Goal: Task Accomplishment & Management: Use online tool/utility

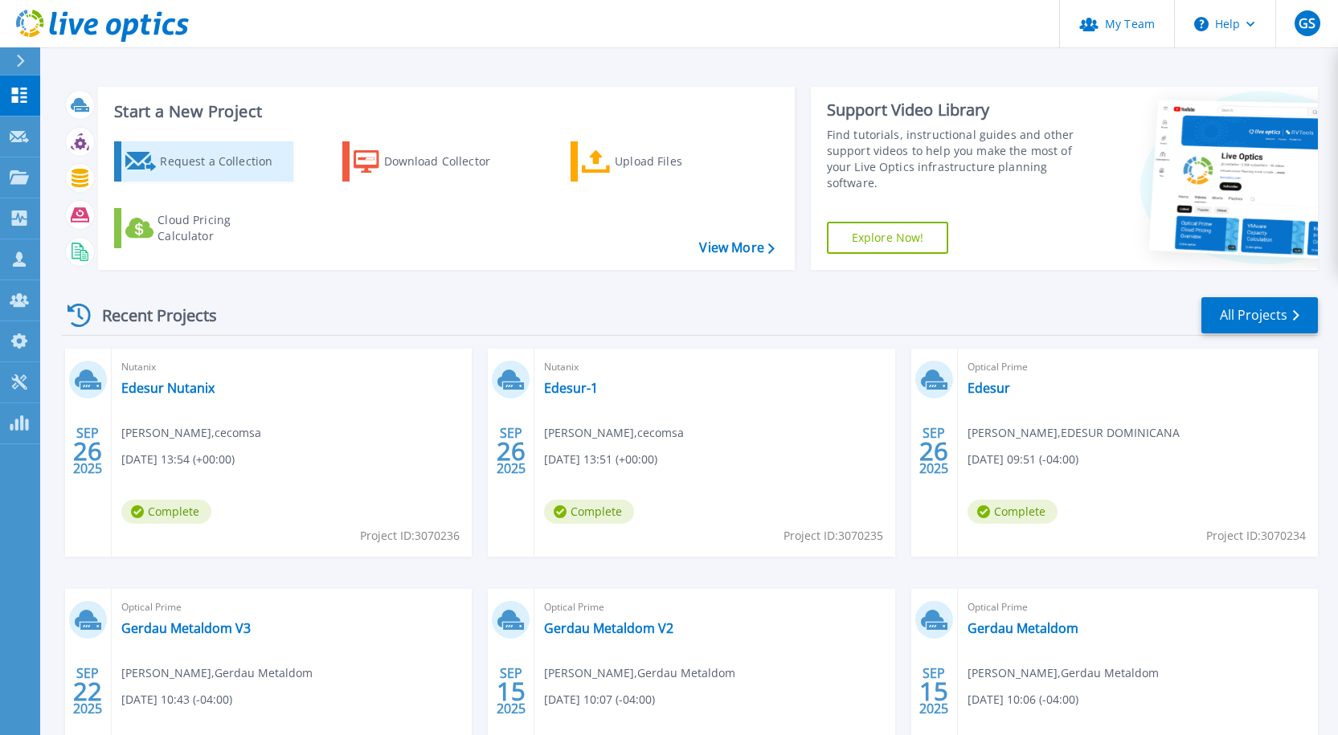
click at [235, 149] on div "Request a Collection" at bounding box center [224, 161] width 129 height 32
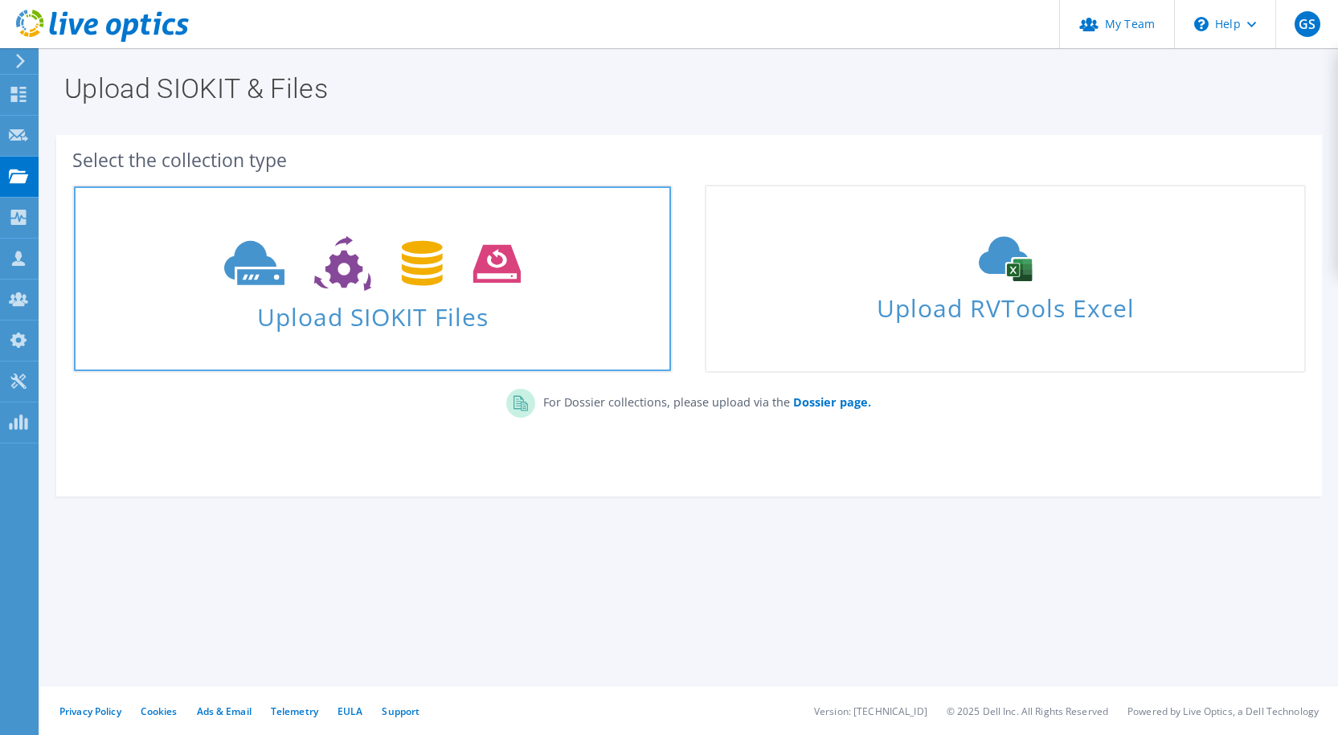
click at [382, 262] on icon at bounding box center [372, 263] width 296 height 55
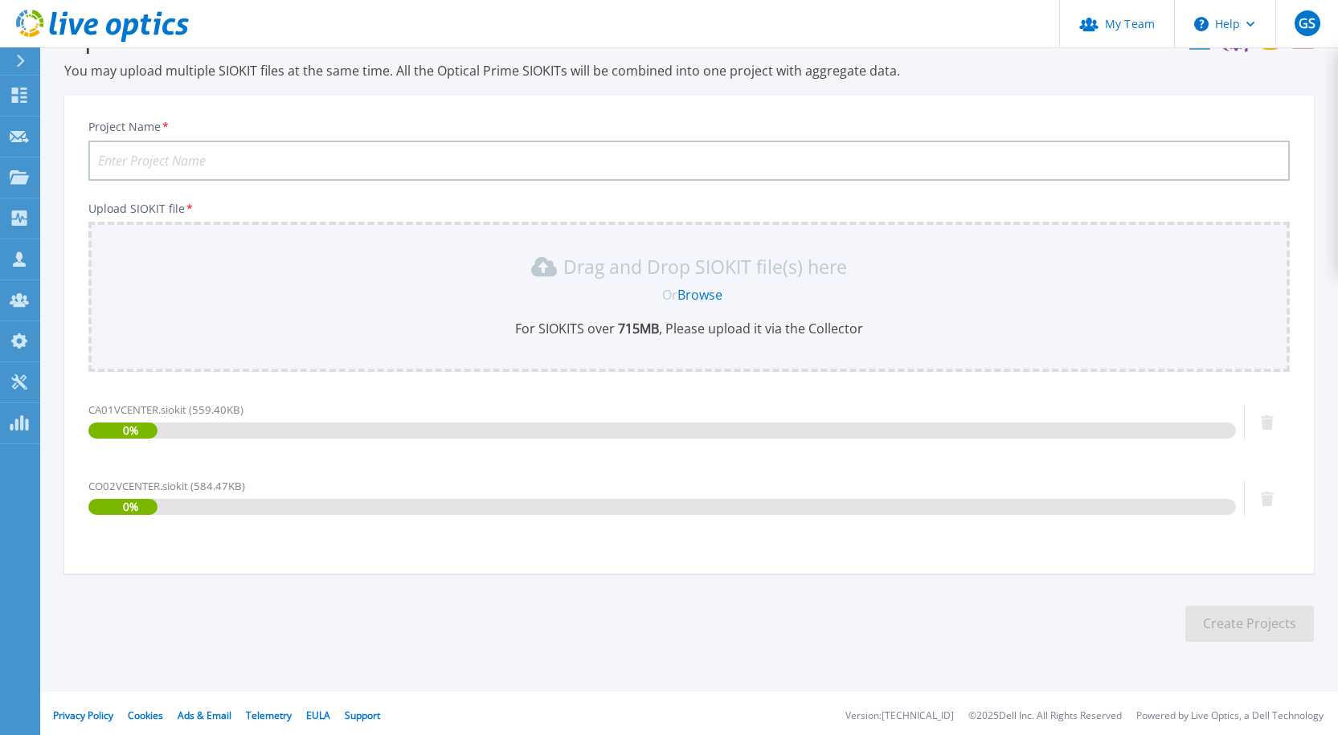
scroll to position [58, 0]
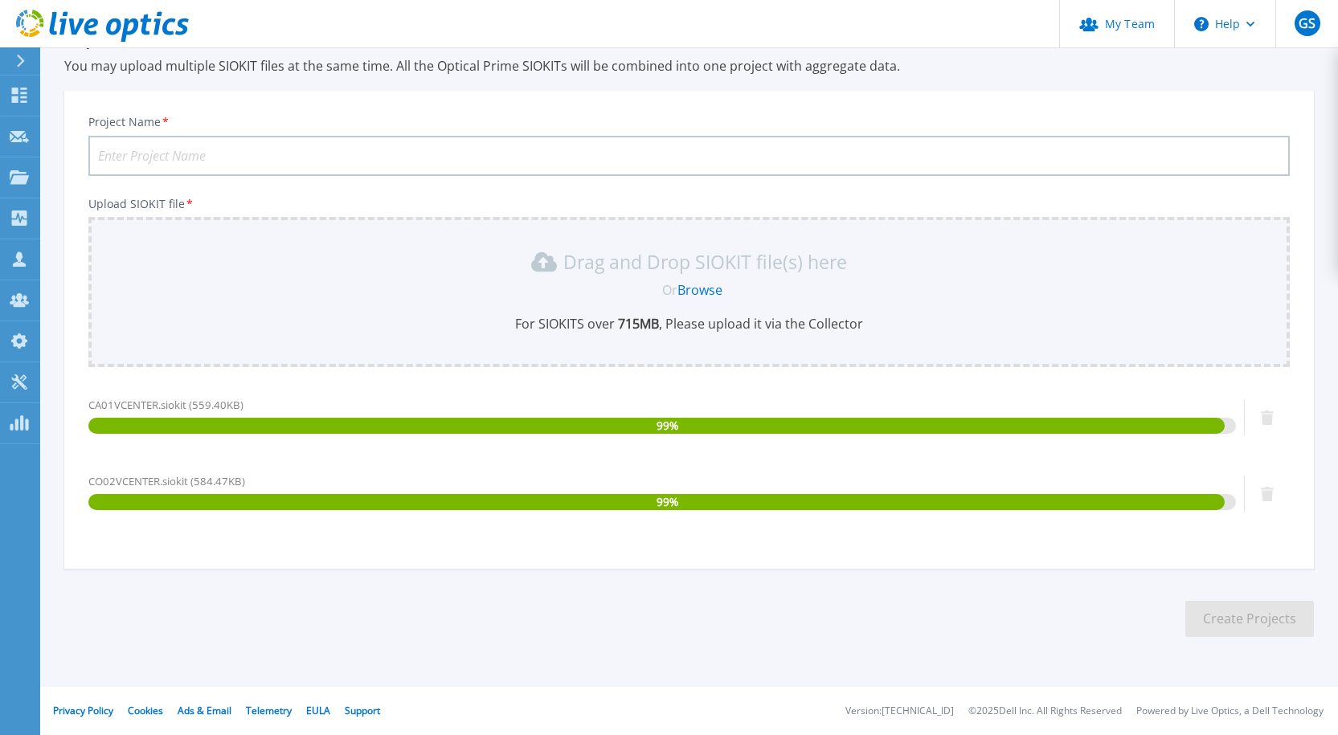
click at [289, 155] on input "Project Name *" at bounding box center [688, 156] width 1201 height 40
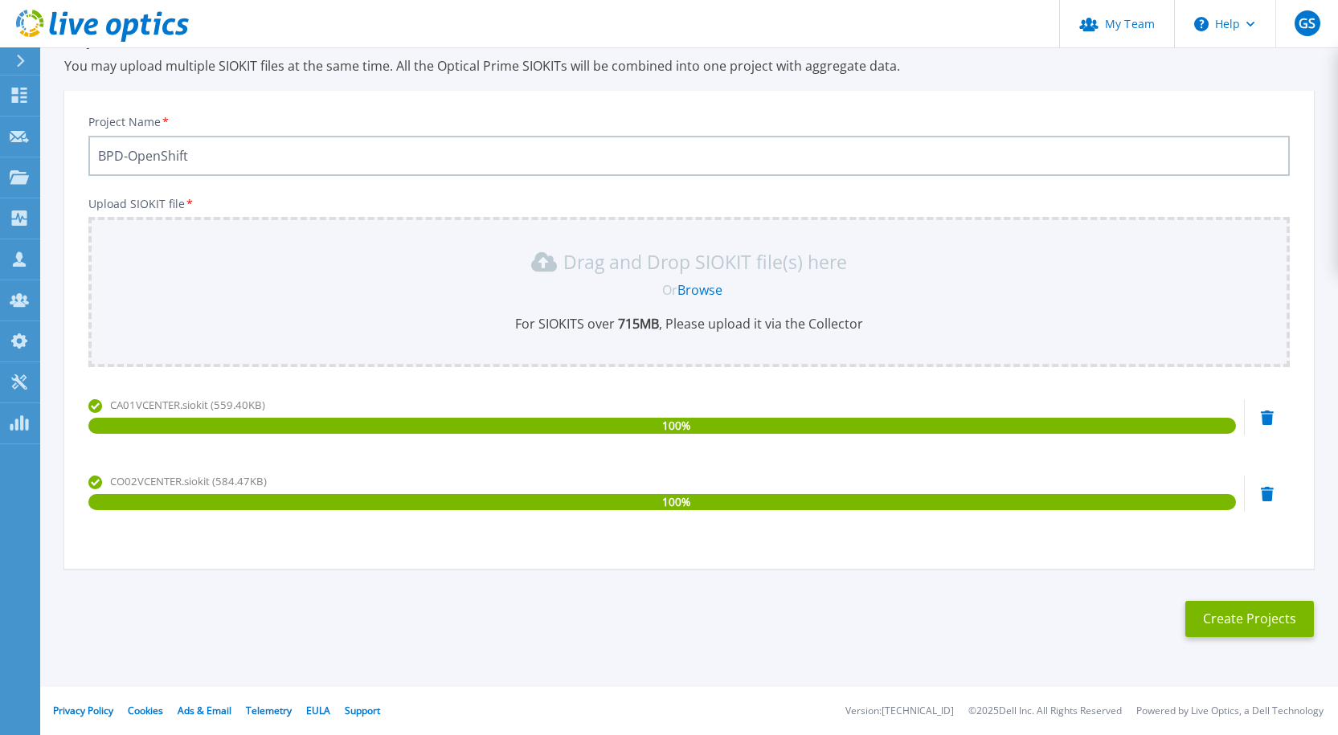
type input "BPD-OpenShift"
click at [1233, 594] on section "Upload SIOKIT You may upload multiple SIOKIT files at the same time. All the Op…" at bounding box center [689, 332] width 1298 height 684
click at [1241, 606] on button "Create Projects" at bounding box center [1249, 619] width 129 height 36
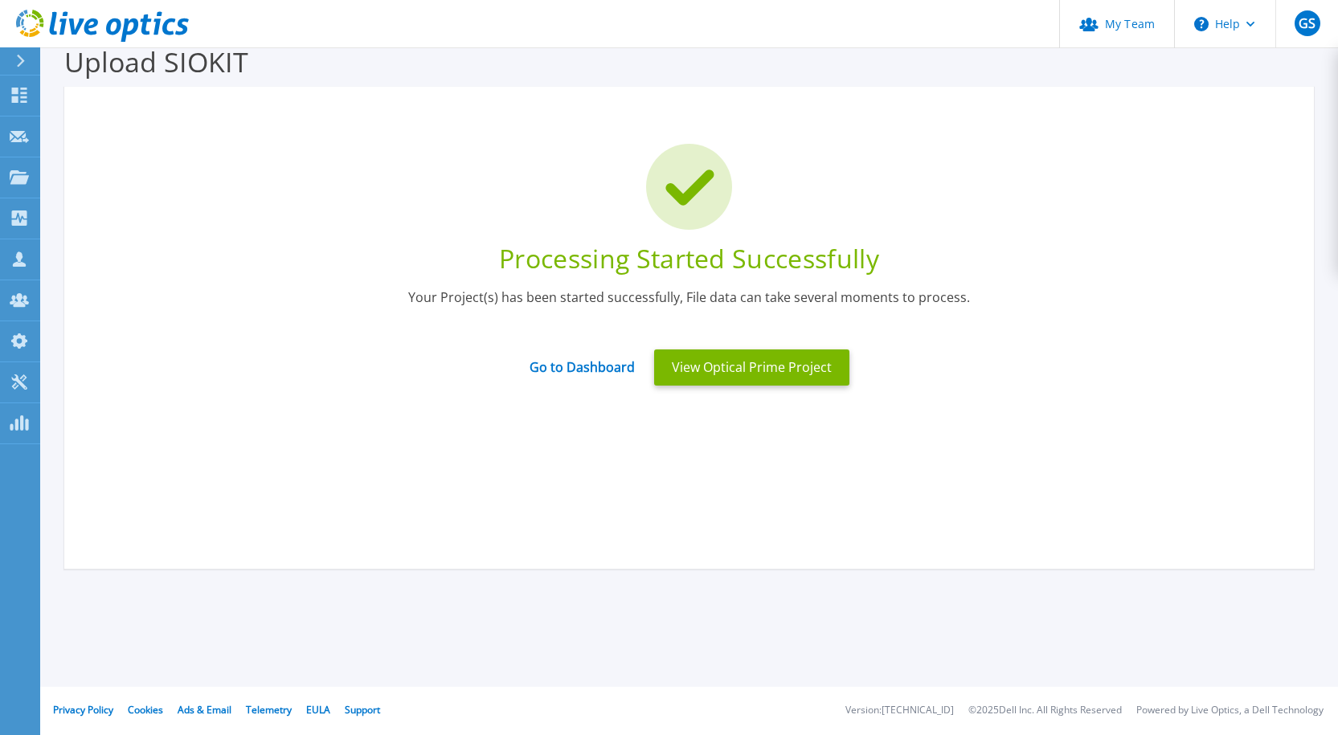
scroll to position [28, 0]
click at [596, 364] on link "Go to Dashboard" at bounding box center [581, 361] width 105 height 31
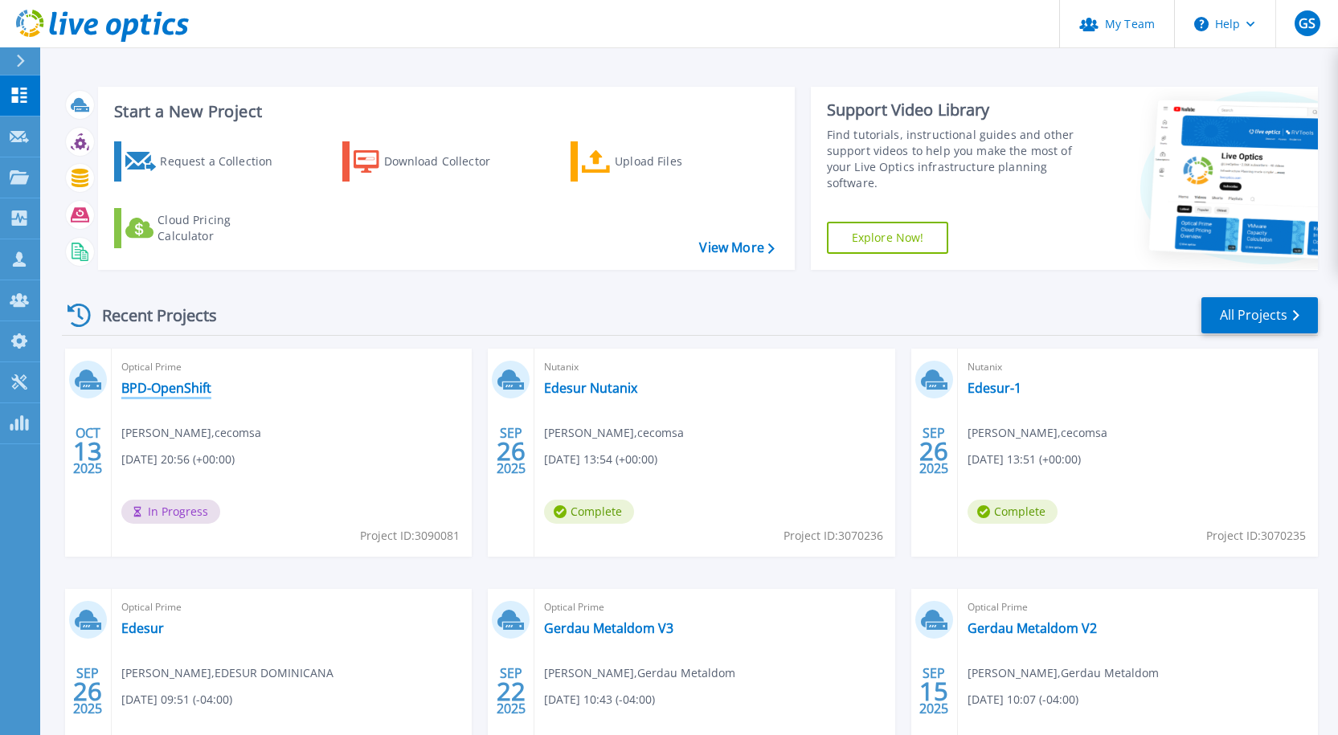
click at [160, 385] on link "BPD-OpenShift" at bounding box center [166, 388] width 90 height 16
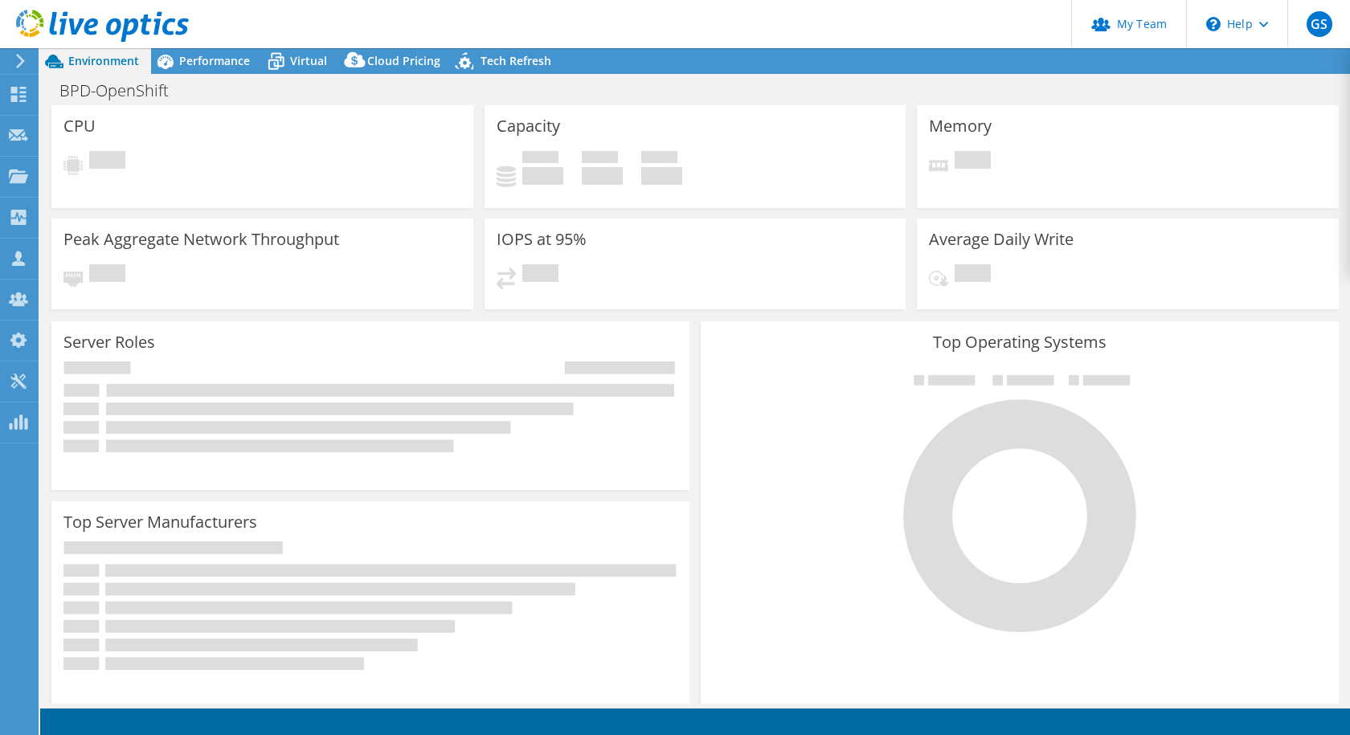
select select "USD"
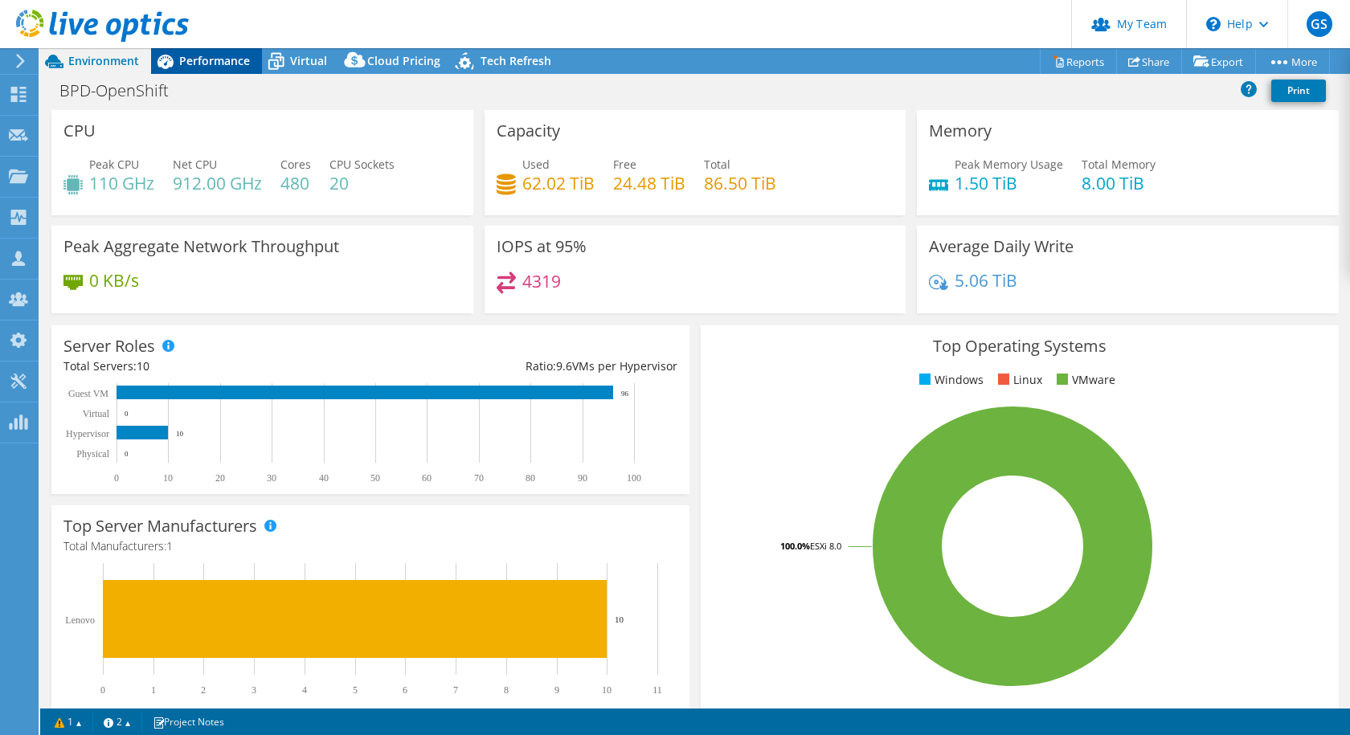
click at [215, 61] on span "Performance" at bounding box center [214, 60] width 71 height 15
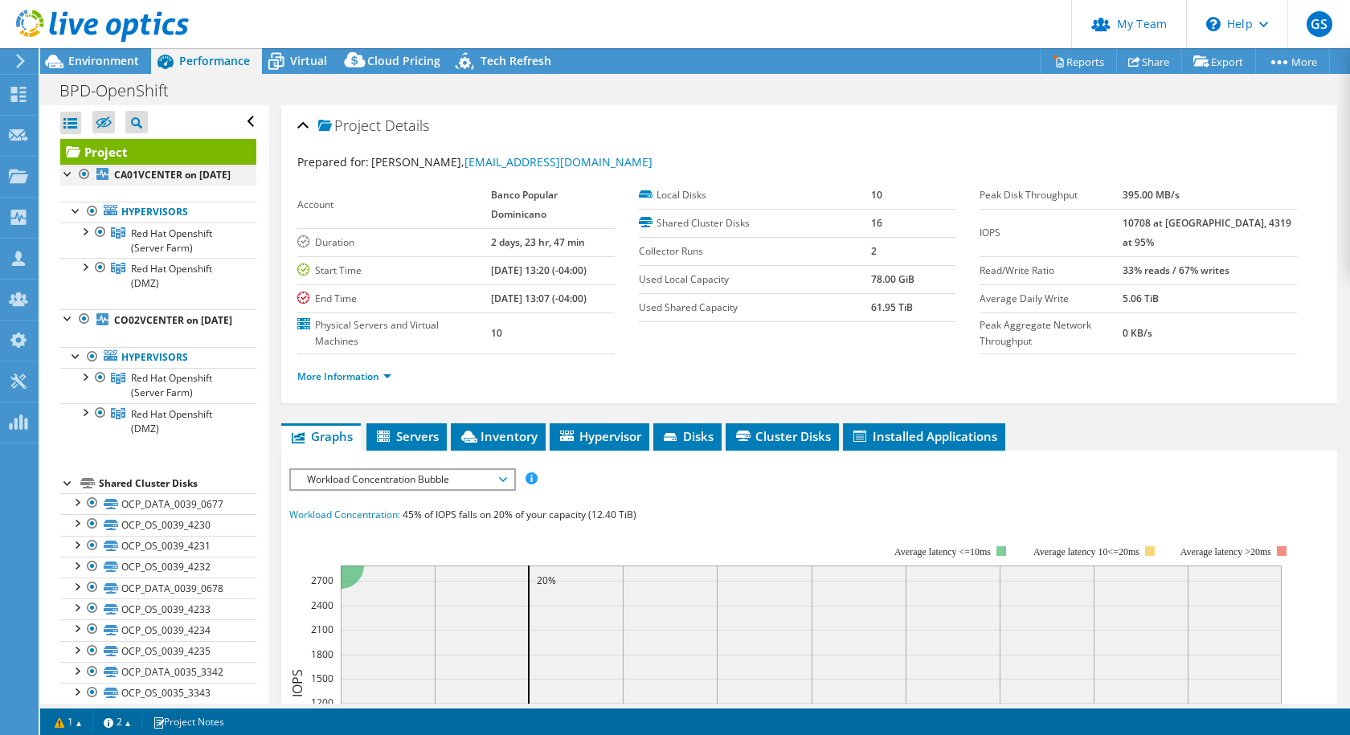
click at [65, 172] on div at bounding box center [68, 173] width 16 height 16
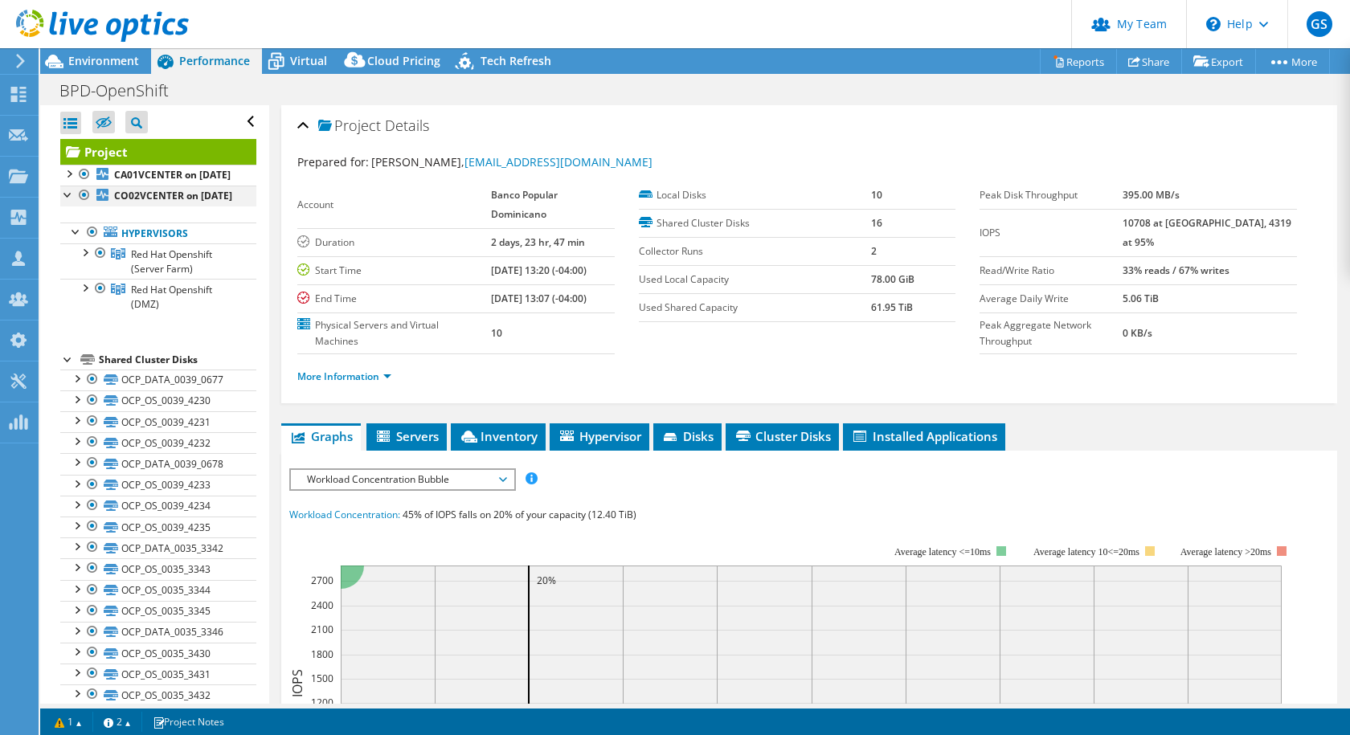
click at [70, 202] on div at bounding box center [68, 194] width 16 height 16
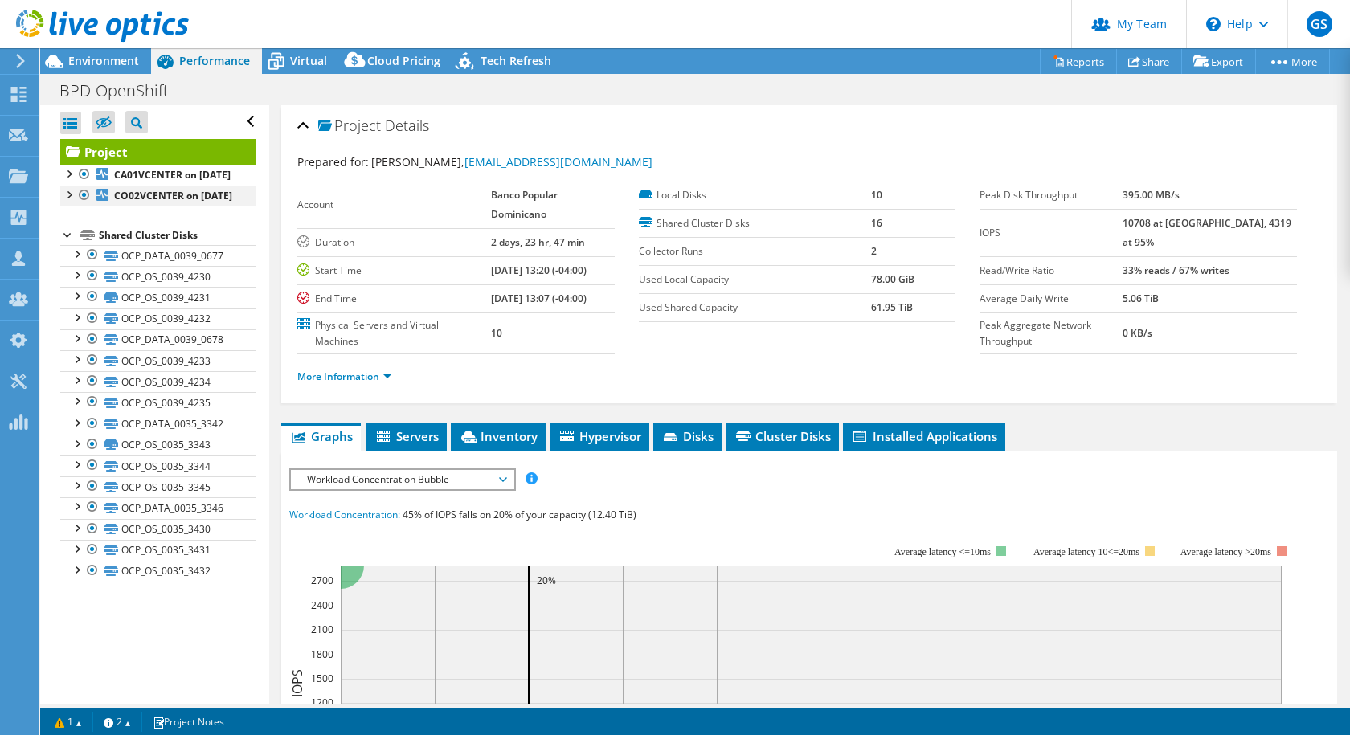
click at [68, 202] on div at bounding box center [68, 194] width 16 height 16
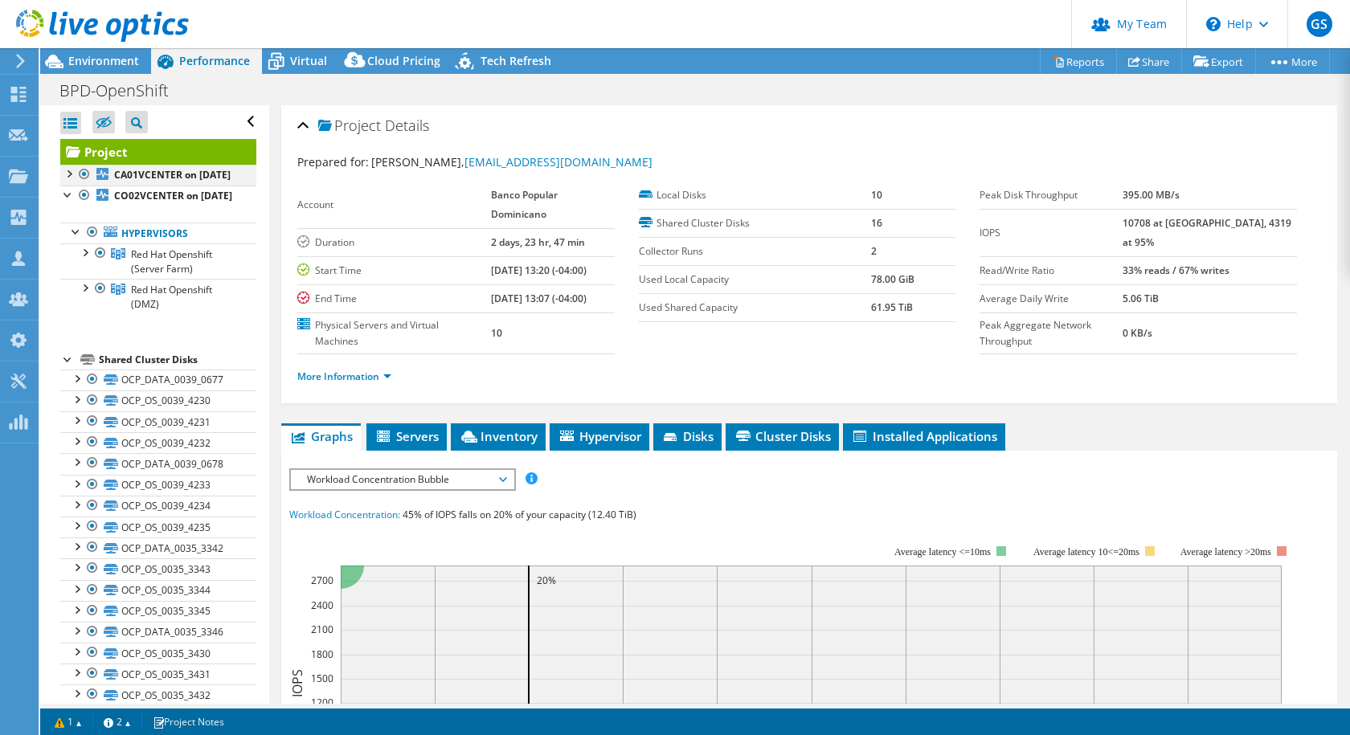
click at [65, 175] on div at bounding box center [68, 173] width 16 height 16
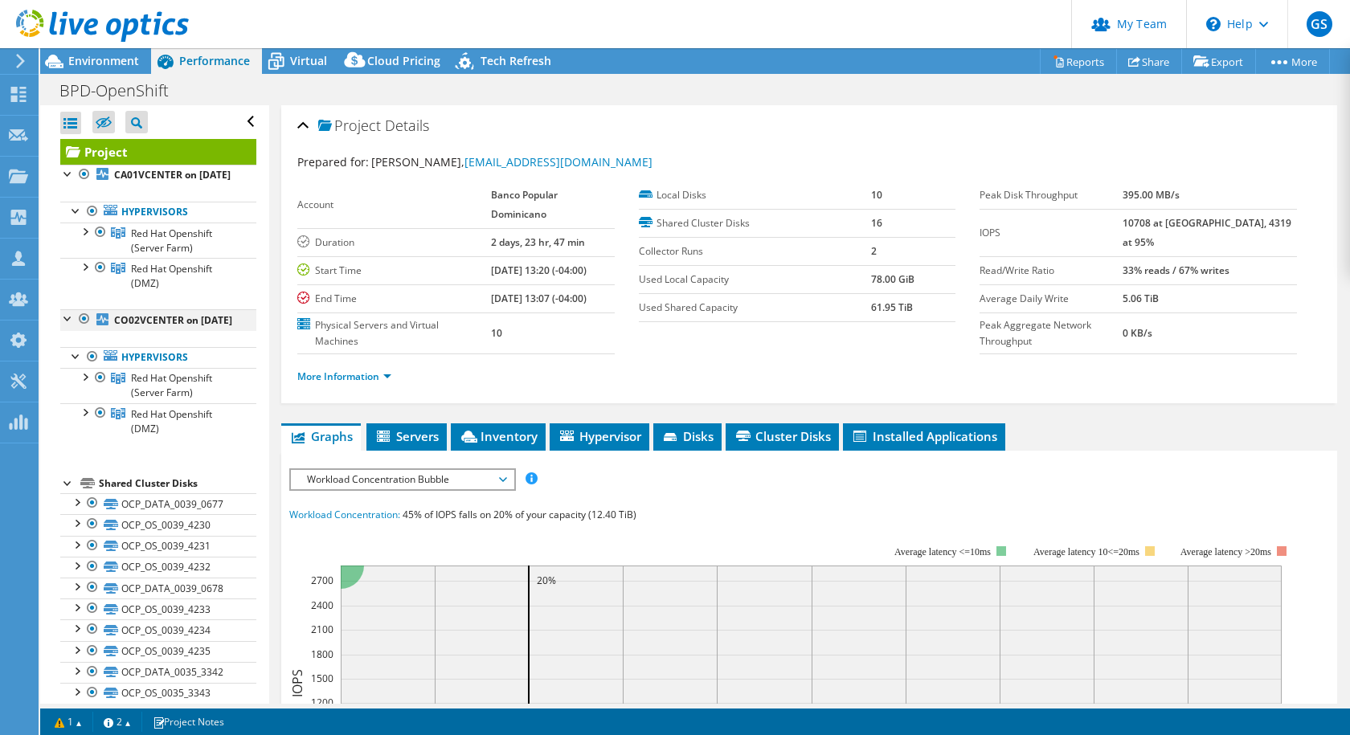
click at [84, 329] on div at bounding box center [84, 318] width 16 height 19
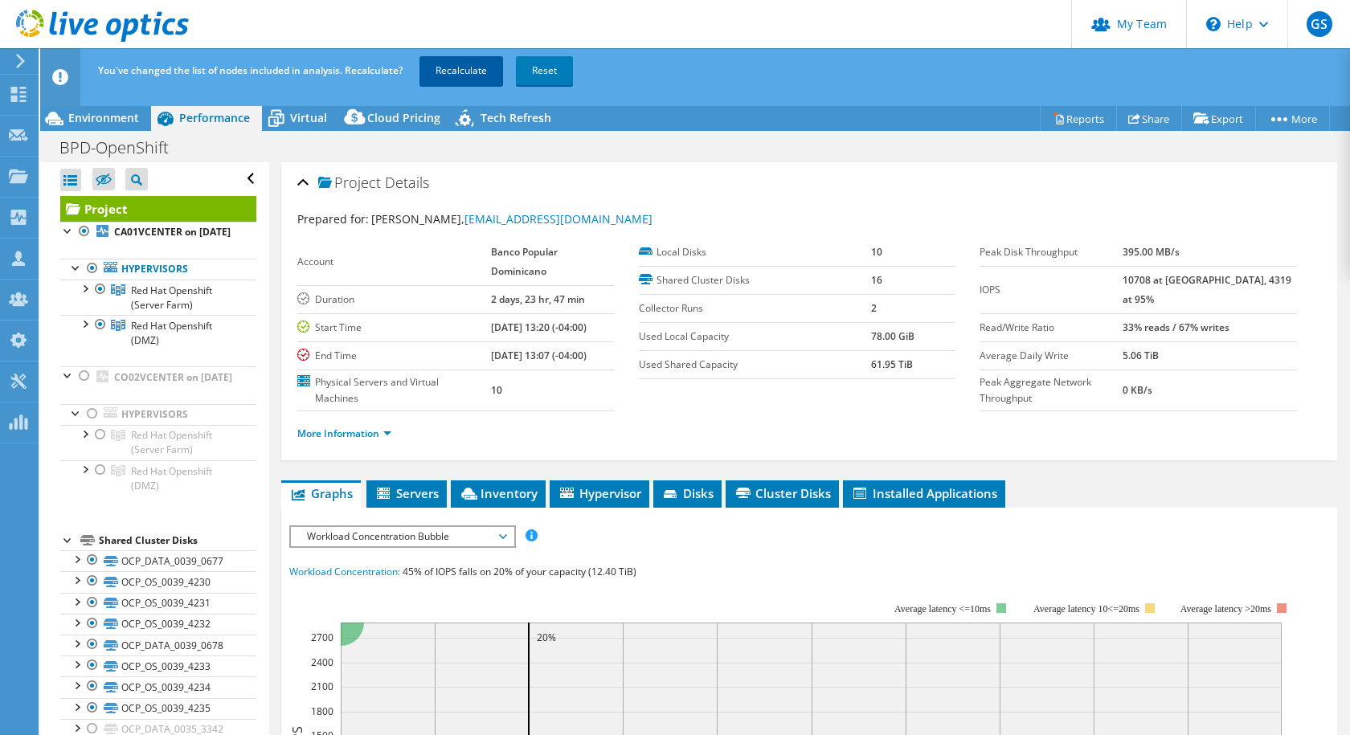
click at [477, 65] on link "Recalculate" at bounding box center [461, 70] width 84 height 29
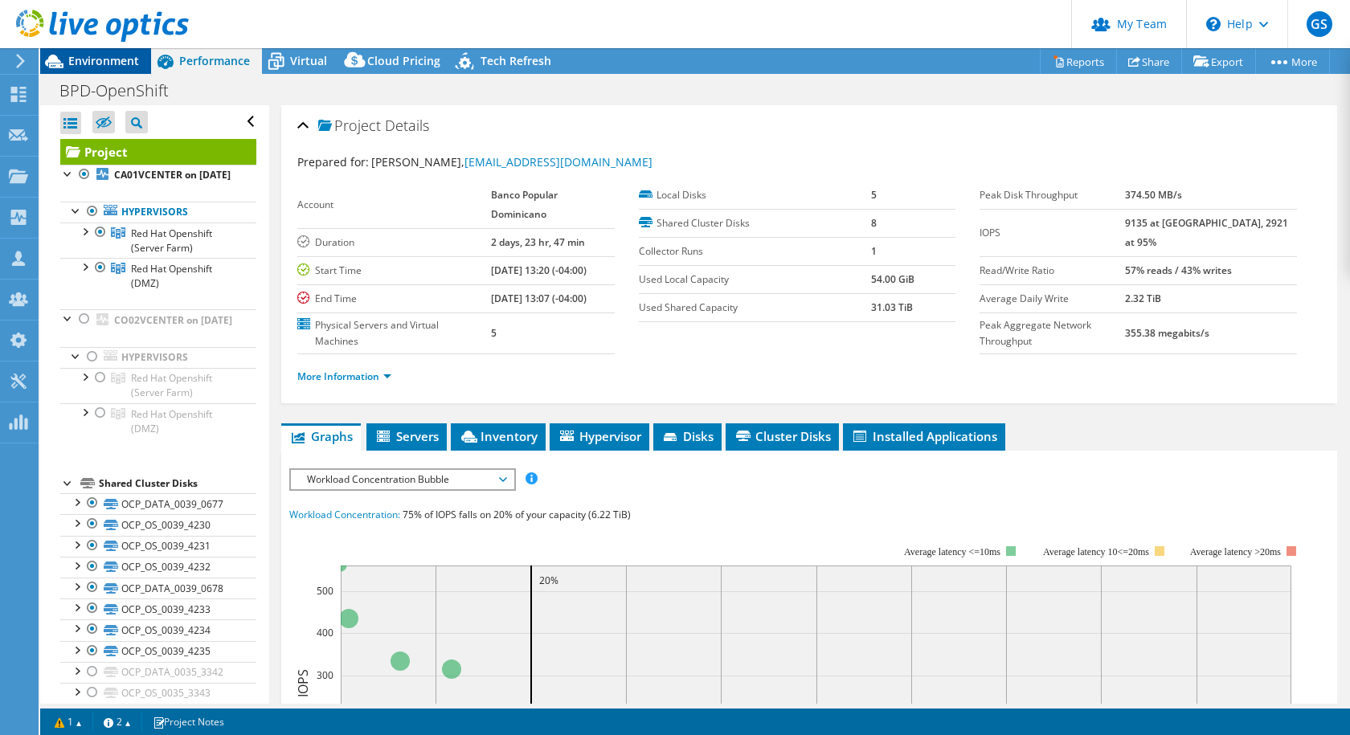
click at [82, 62] on span "Environment" at bounding box center [103, 60] width 71 height 15
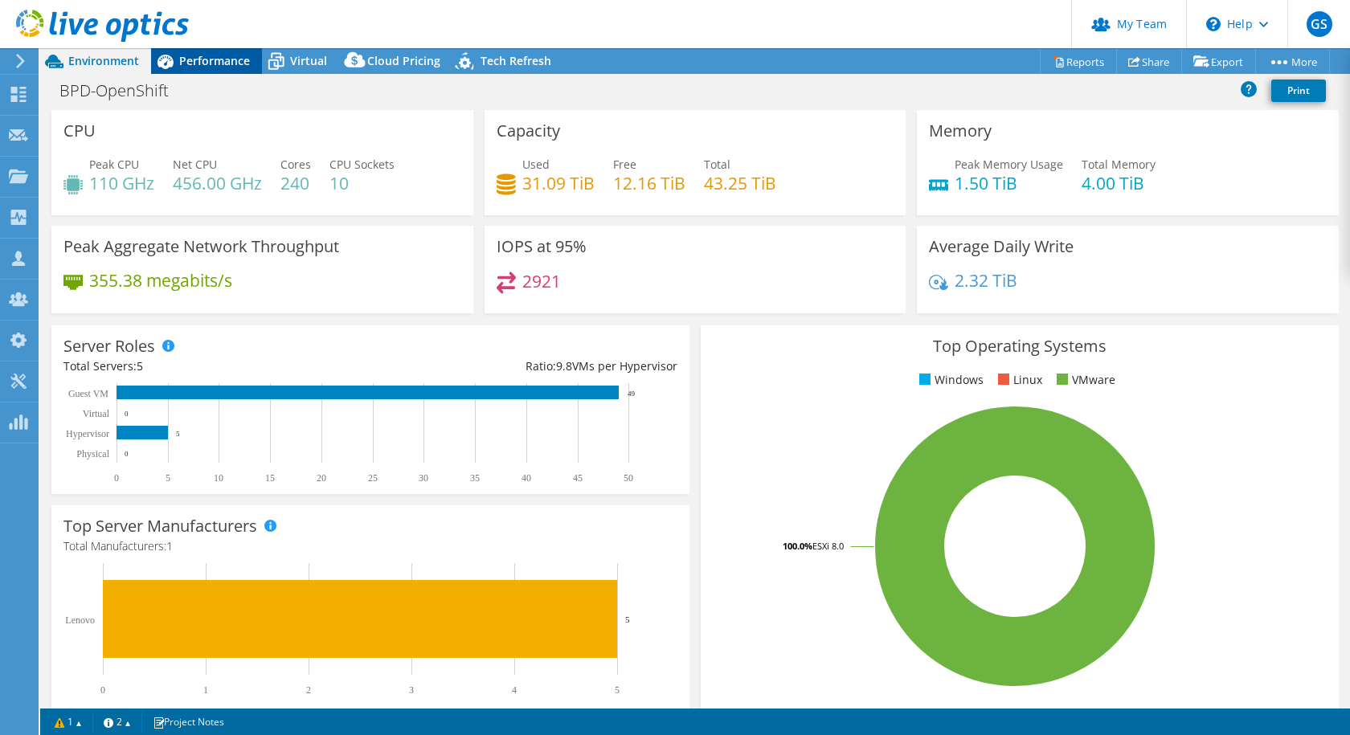
click at [226, 65] on span "Performance" at bounding box center [214, 60] width 71 height 15
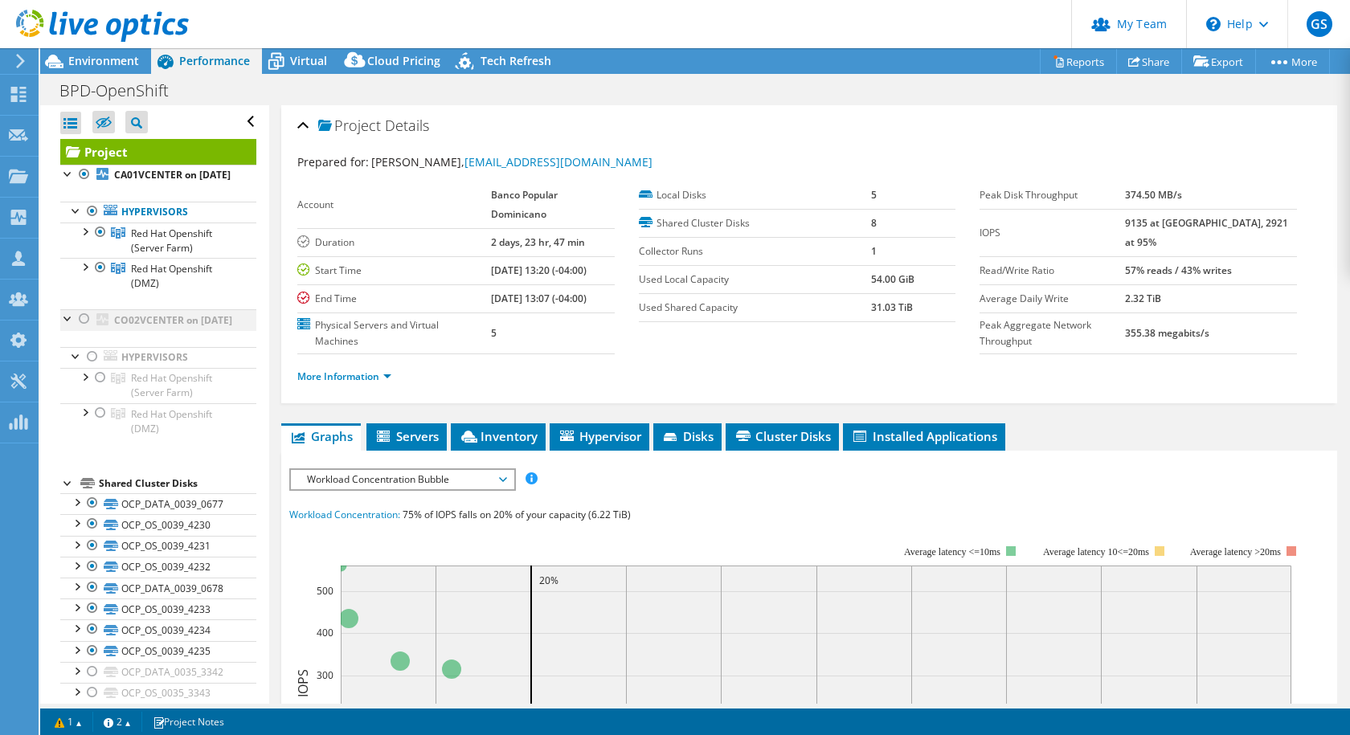
click at [83, 329] on div at bounding box center [84, 318] width 16 height 19
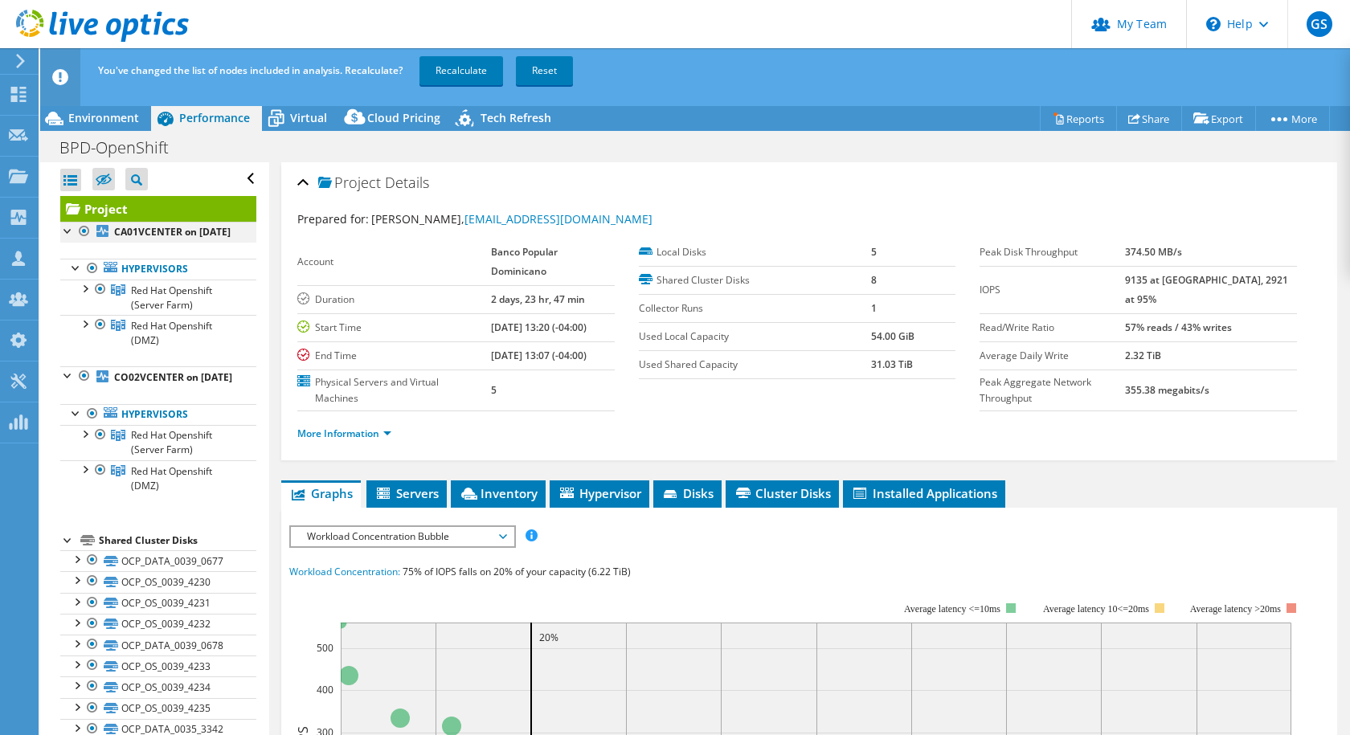
click at [86, 231] on div at bounding box center [84, 231] width 16 height 19
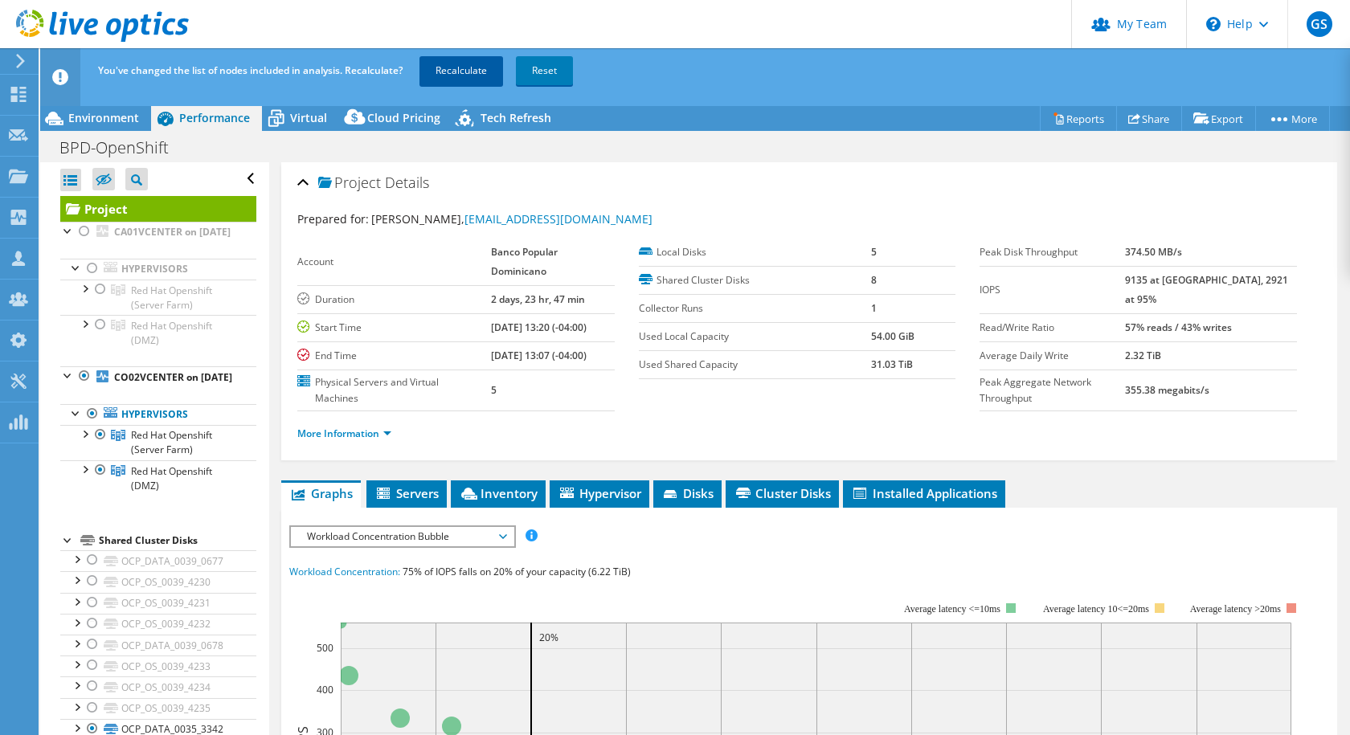
click at [484, 72] on link "Recalculate" at bounding box center [461, 70] width 84 height 29
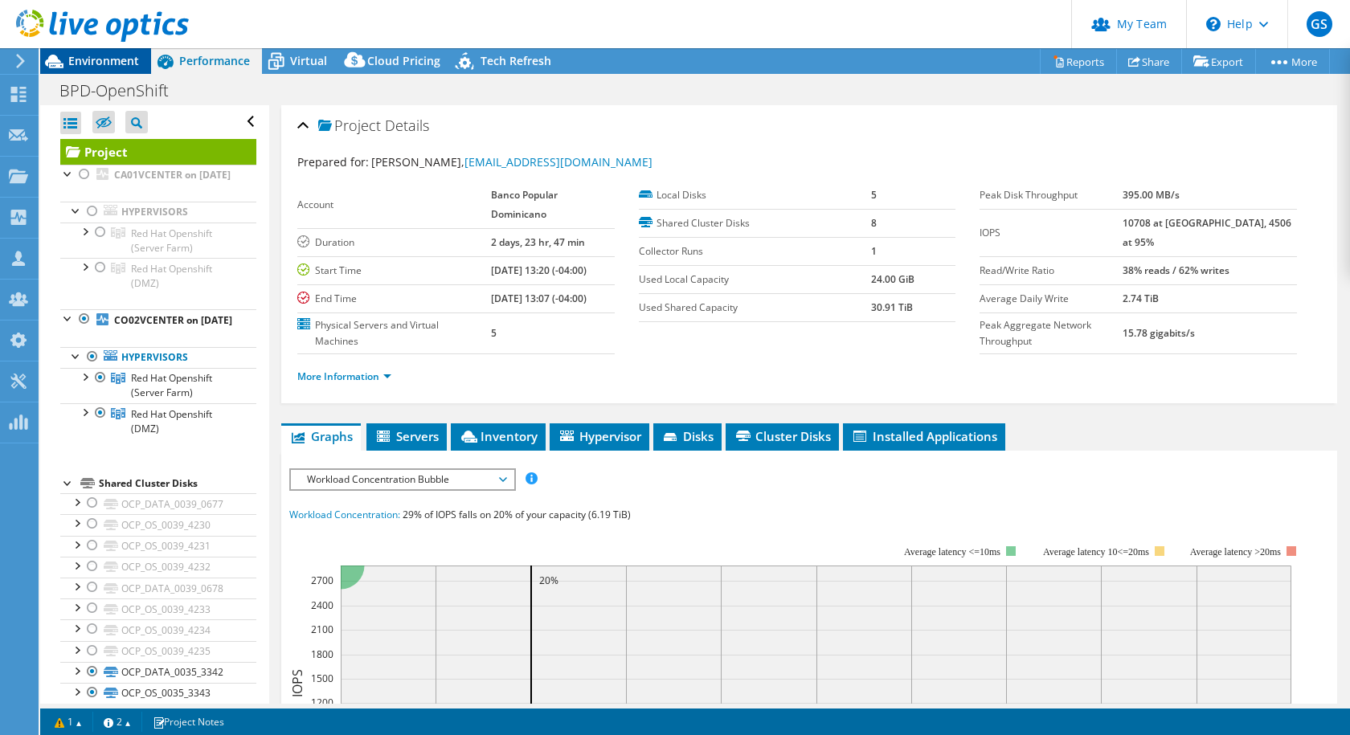
click at [88, 55] on span "Environment" at bounding box center [103, 60] width 71 height 15
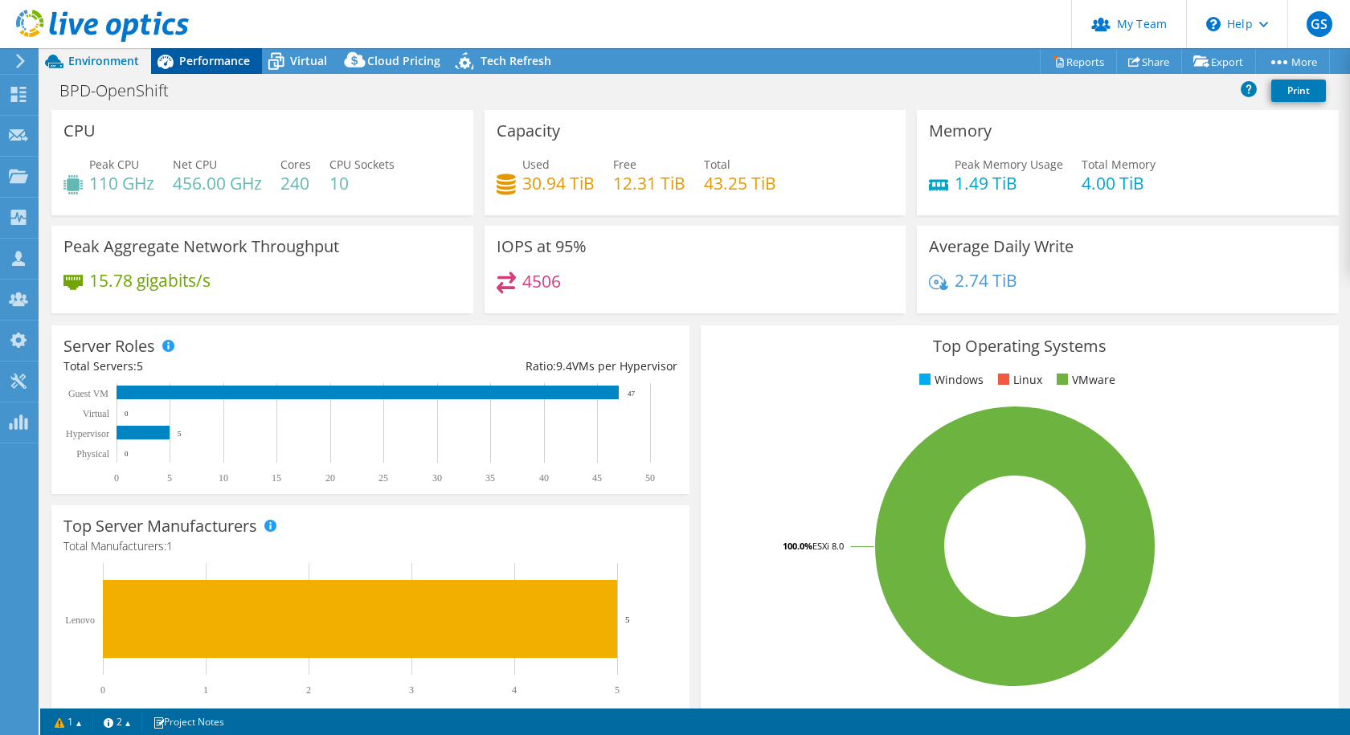
click at [213, 63] on span "Performance" at bounding box center [214, 60] width 71 height 15
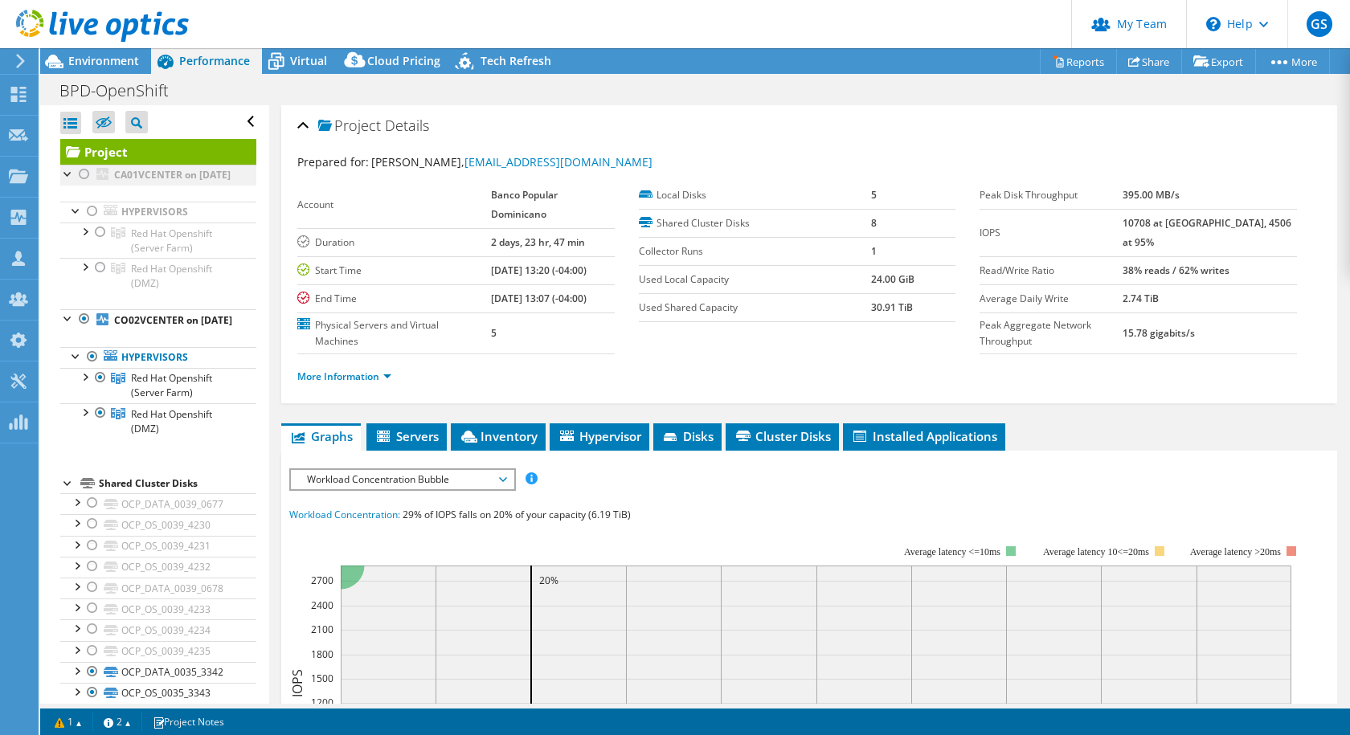
click at [85, 171] on div at bounding box center [84, 174] width 16 height 19
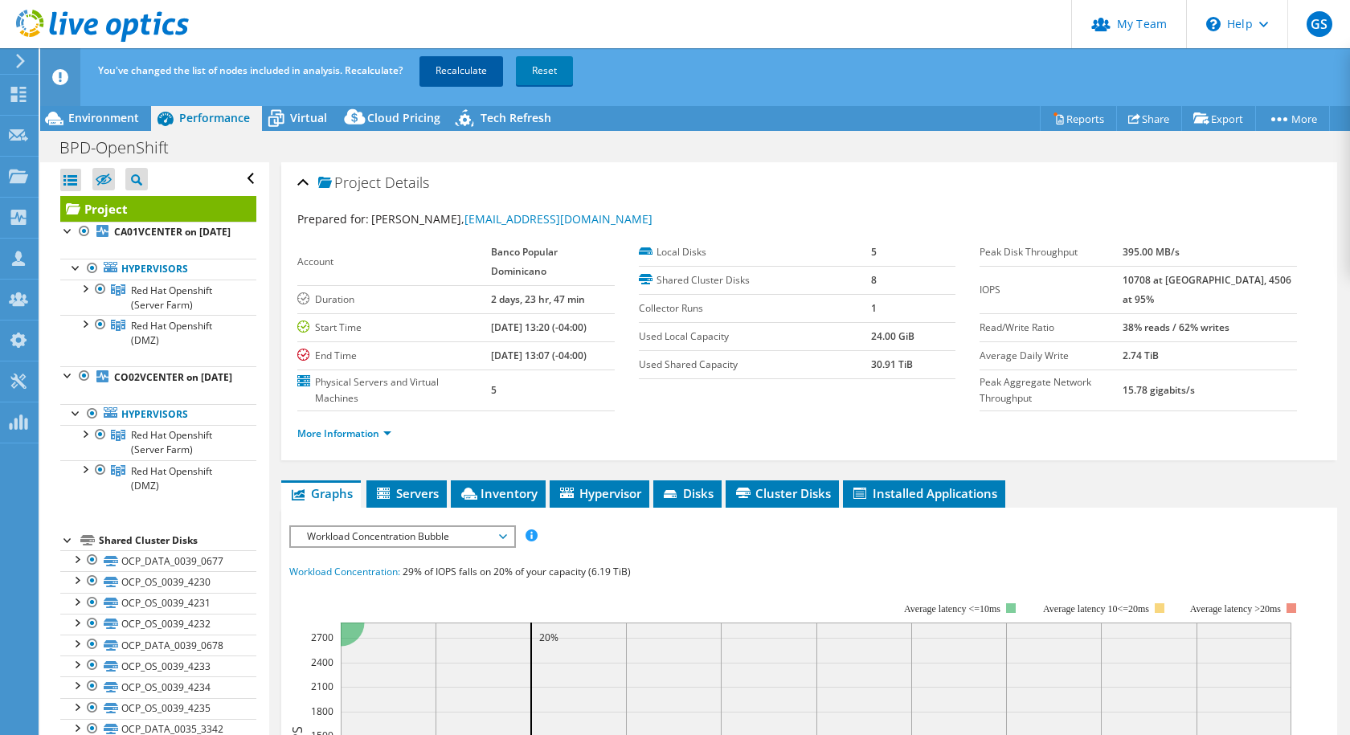
click at [458, 62] on link "Recalculate" at bounding box center [461, 70] width 84 height 29
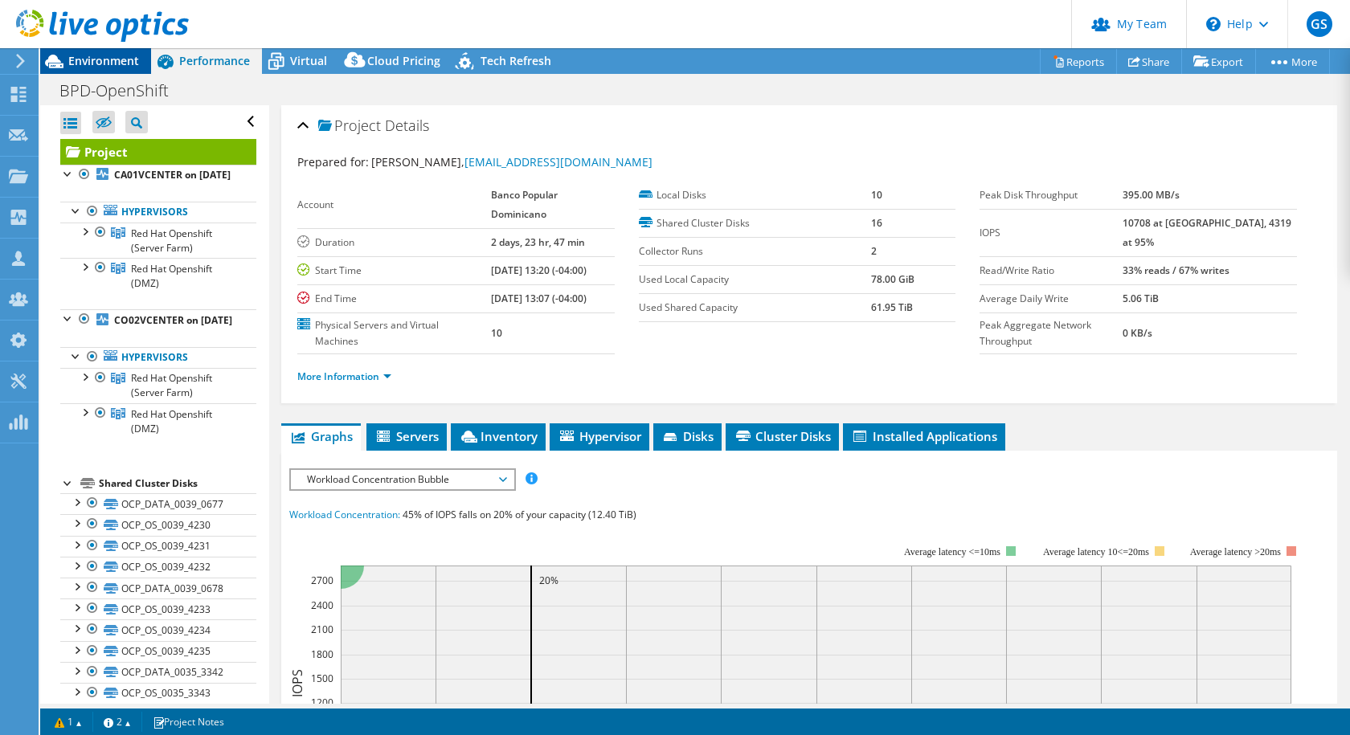
click at [120, 65] on span "Environment" at bounding box center [103, 60] width 71 height 15
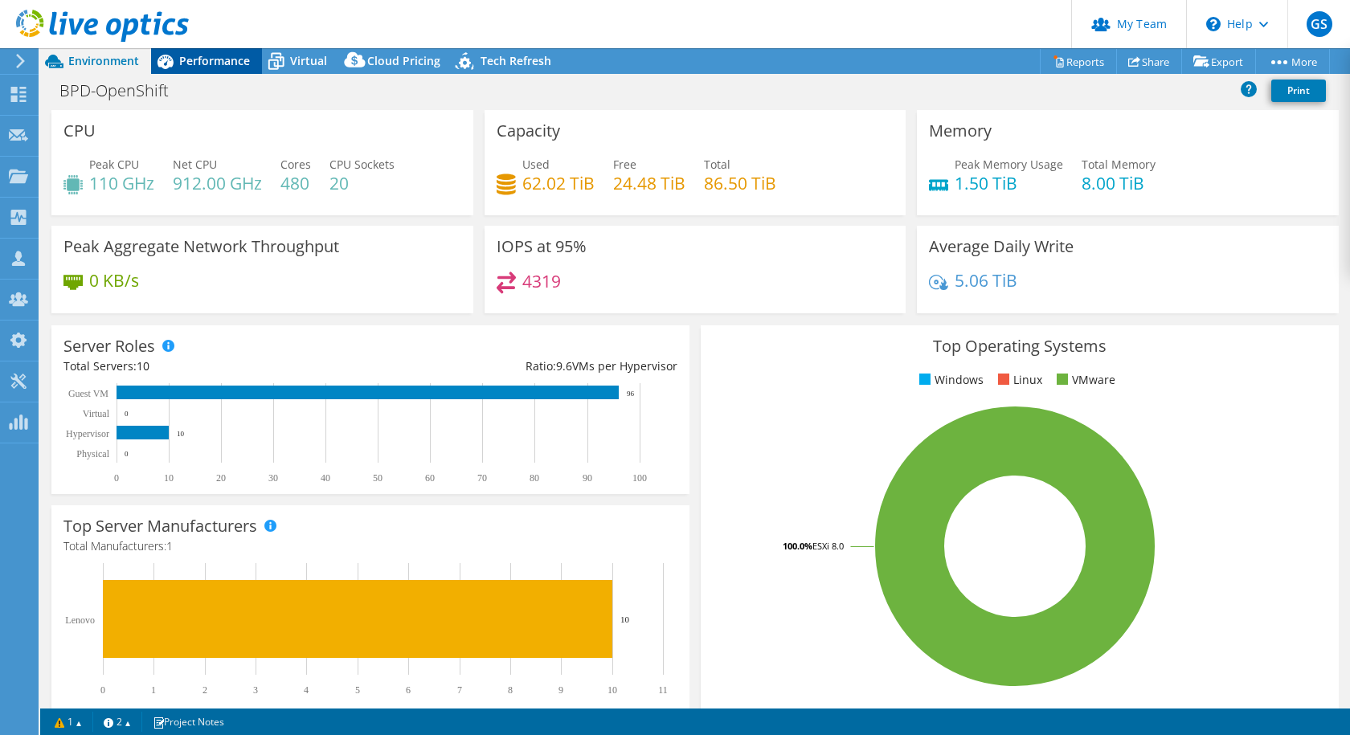
click at [221, 63] on span "Performance" at bounding box center [214, 60] width 71 height 15
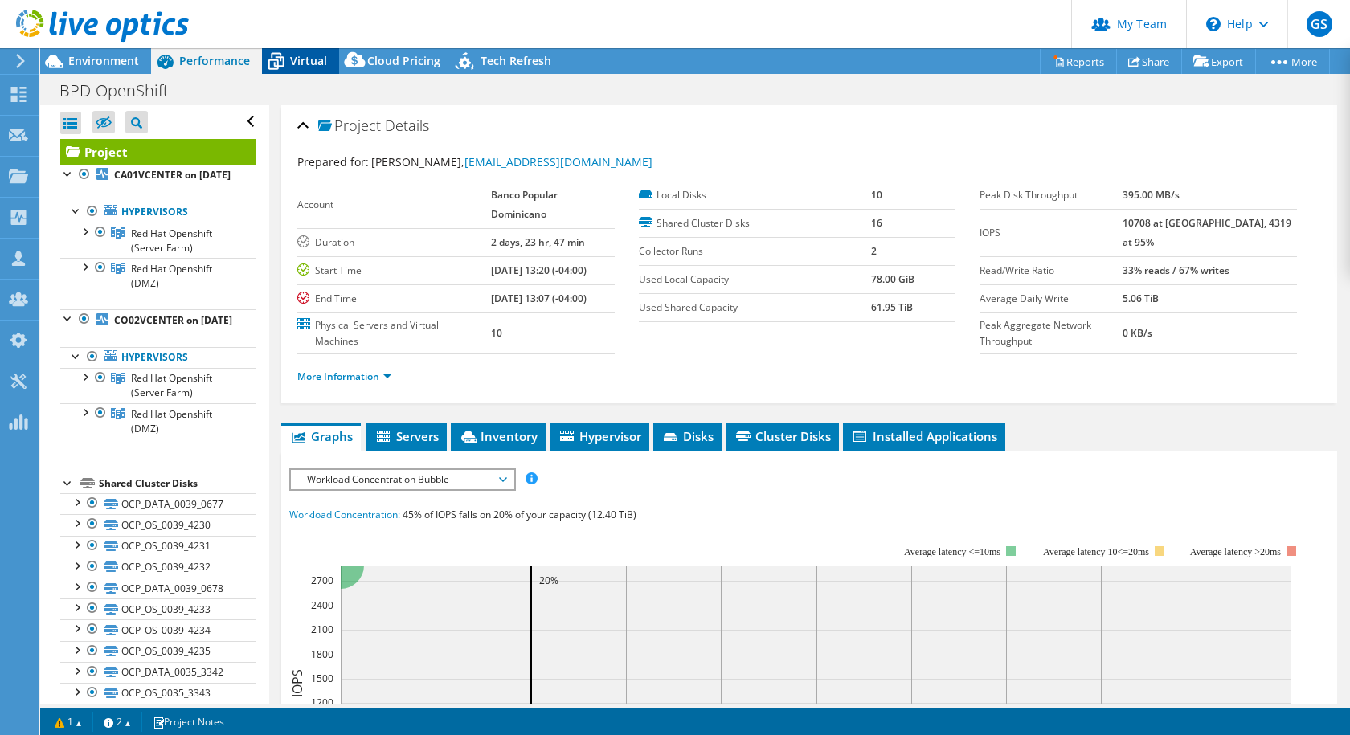
click at [292, 63] on span "Virtual" at bounding box center [308, 60] width 37 height 15
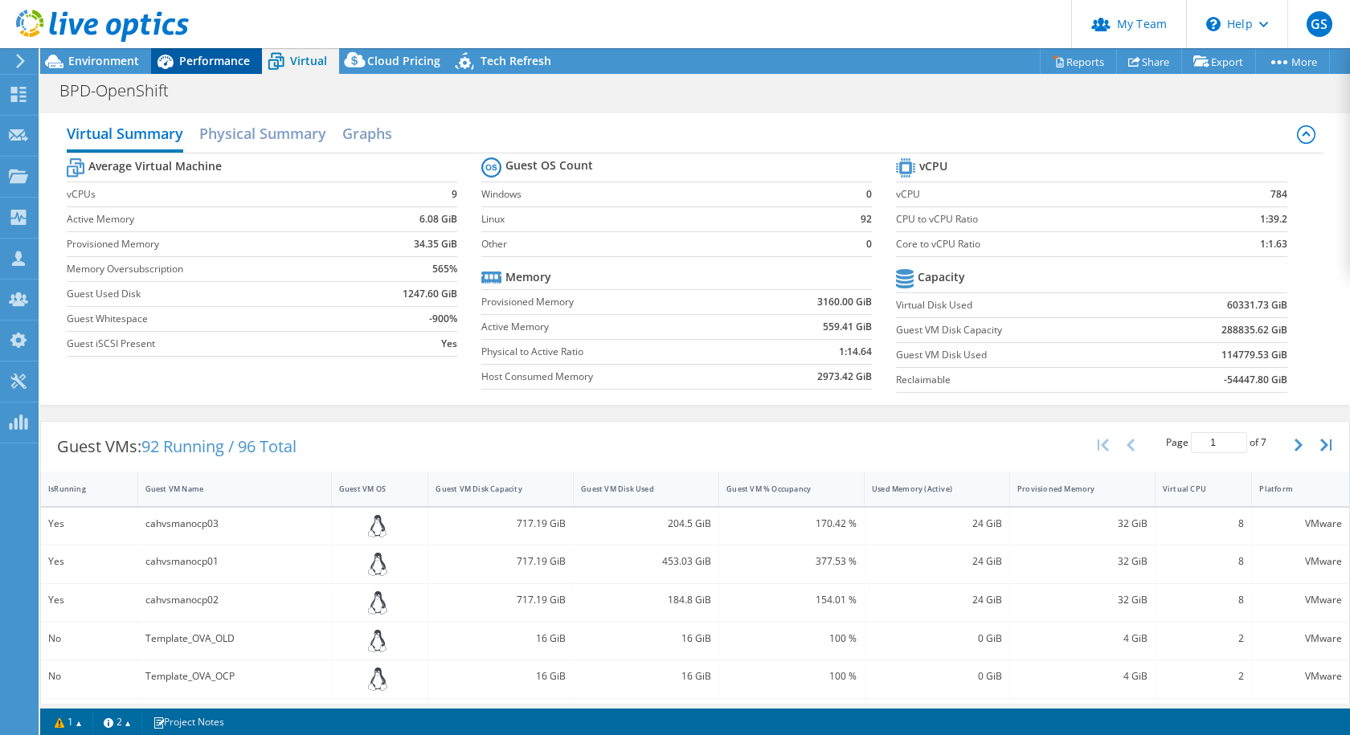
click at [215, 58] on span "Performance" at bounding box center [214, 60] width 71 height 15
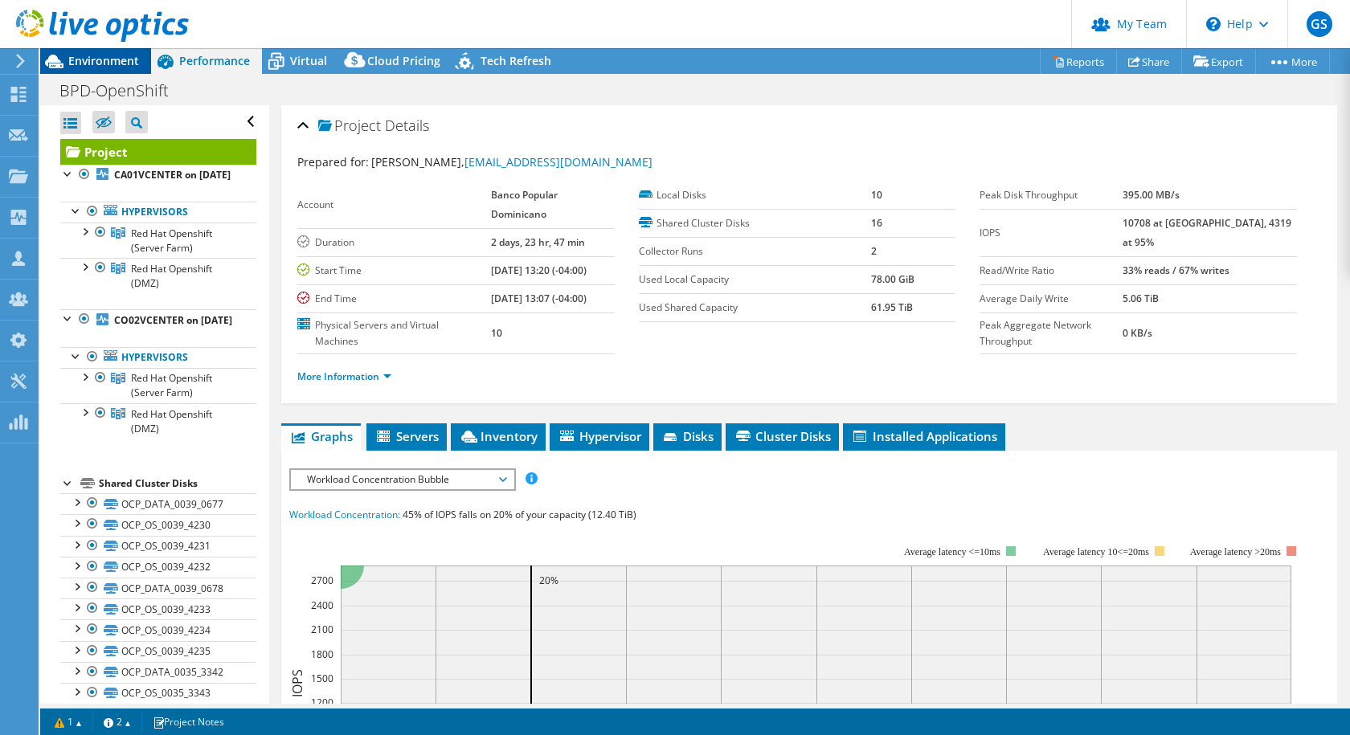
click at [100, 57] on span "Environment" at bounding box center [103, 60] width 71 height 15
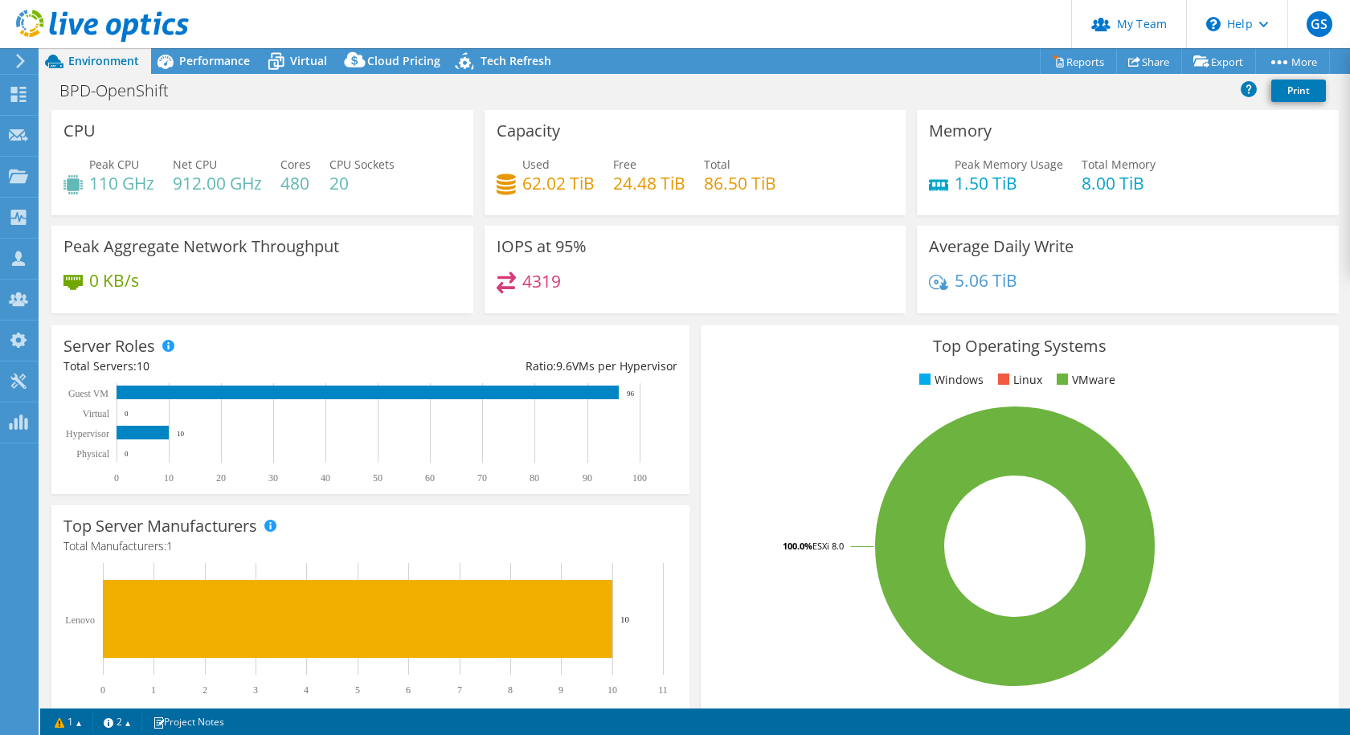
click at [141, 55] on div "Environment" at bounding box center [95, 61] width 111 height 26
click at [215, 55] on span "Performance" at bounding box center [214, 60] width 71 height 15
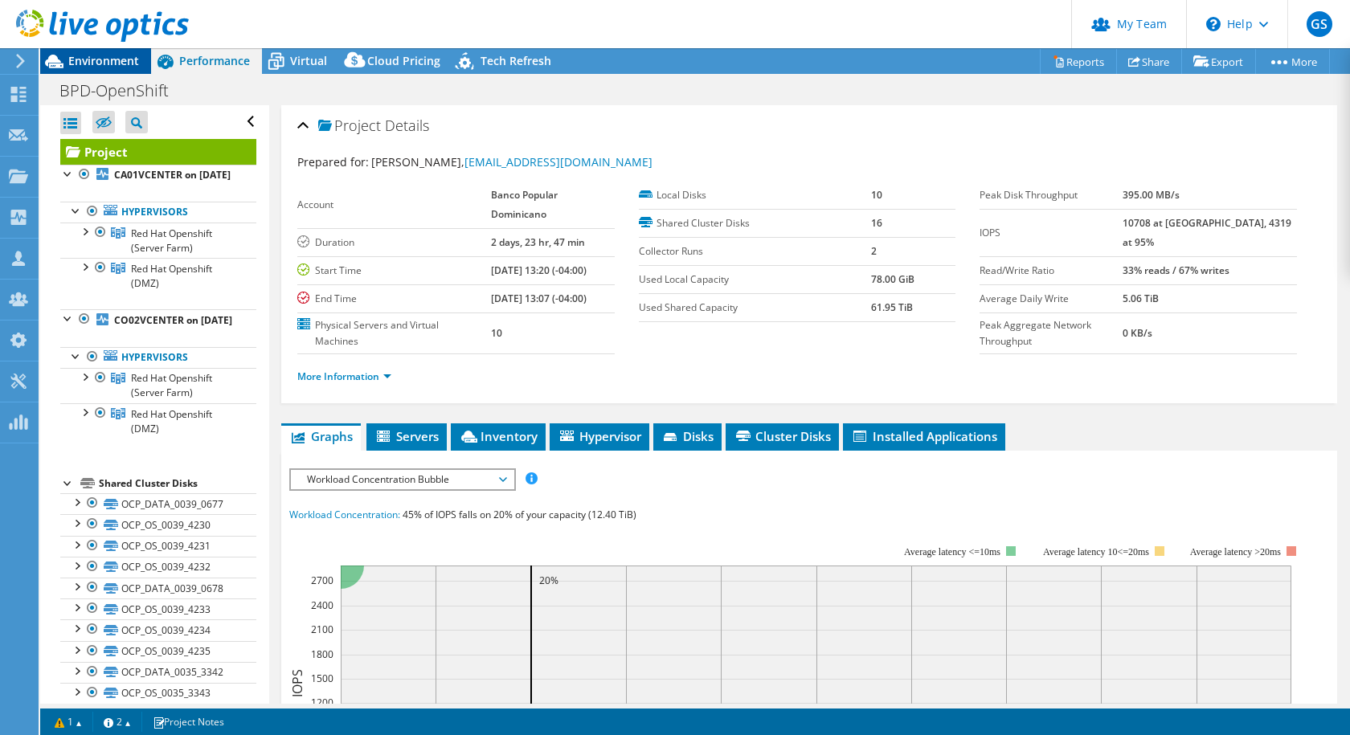
click at [103, 55] on span "Environment" at bounding box center [103, 60] width 71 height 15
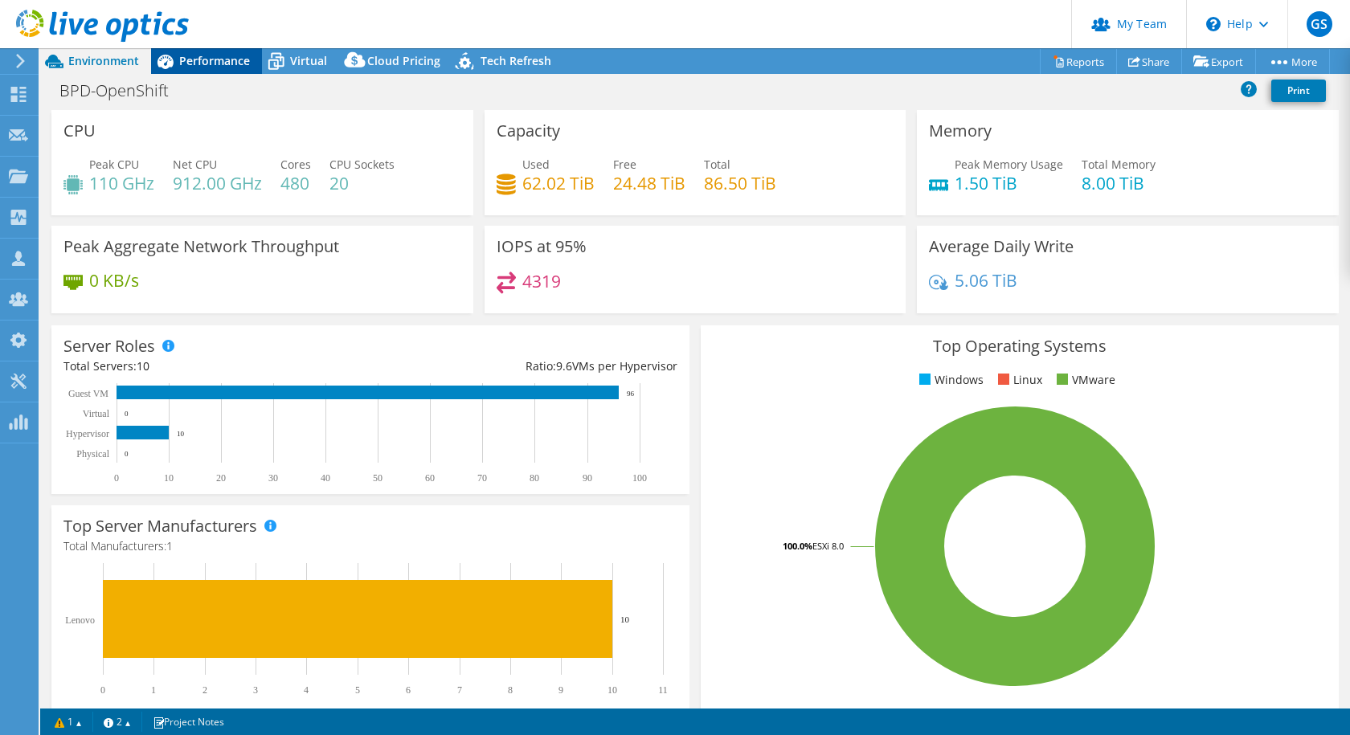
click at [227, 72] on div "Performance" at bounding box center [206, 61] width 111 height 26
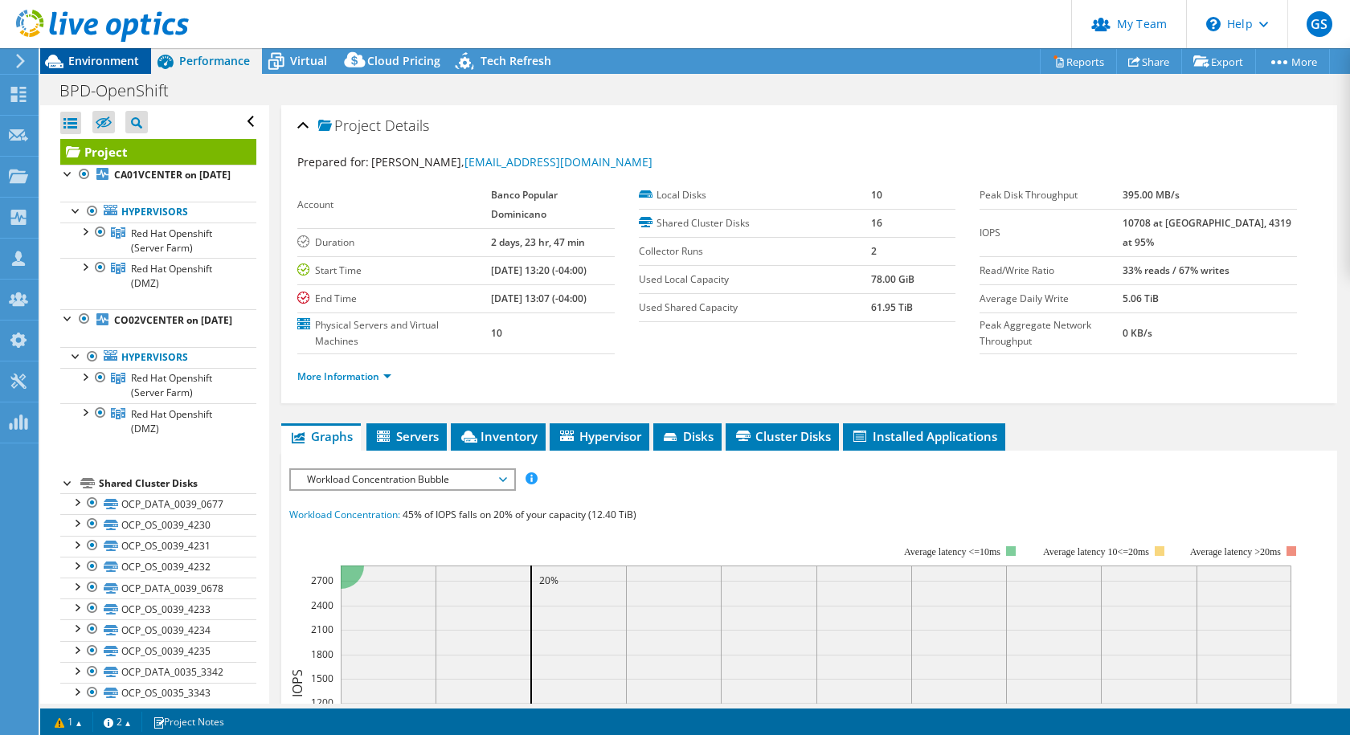
click at [144, 67] on div "Environment" at bounding box center [95, 61] width 111 height 26
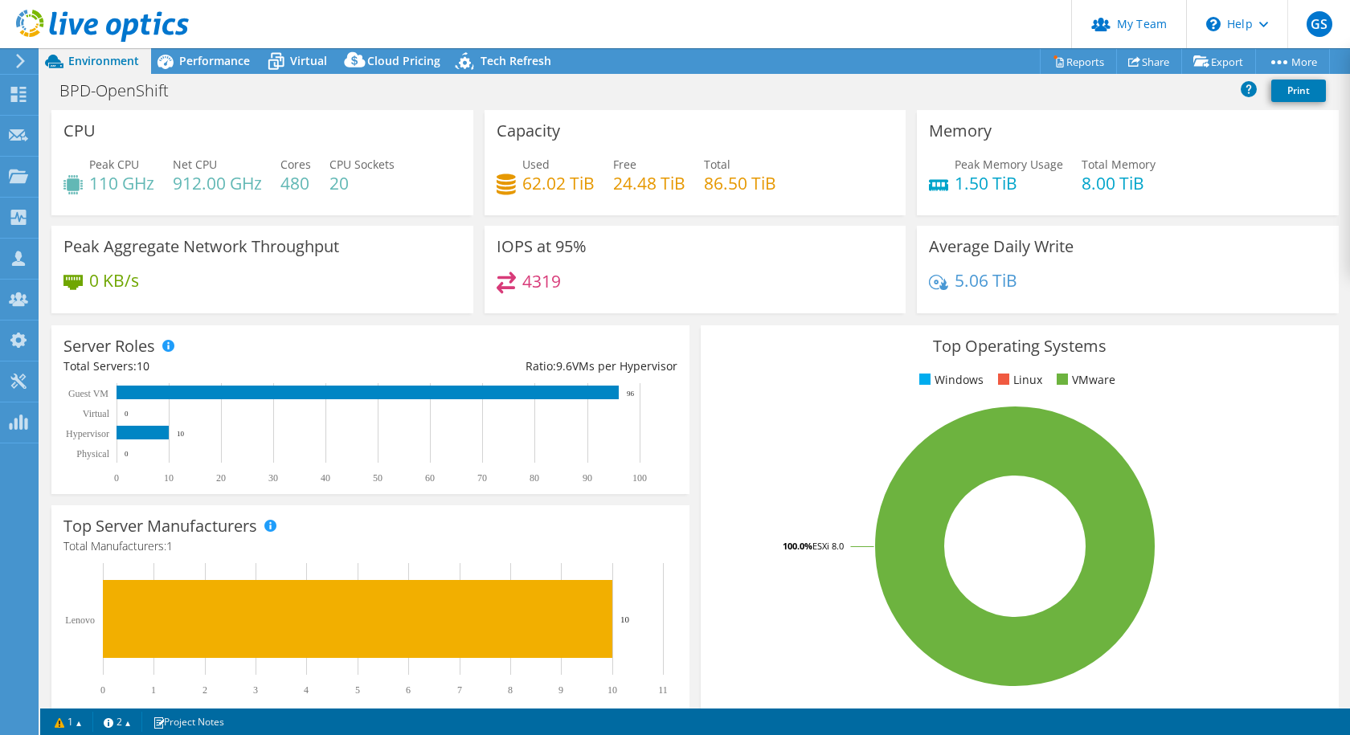
click at [556, 374] on div "Ratio: 9.6 VMs per Hypervisor" at bounding box center [523, 367] width 307 height 18
